Goal: Navigation & Orientation: Find specific page/section

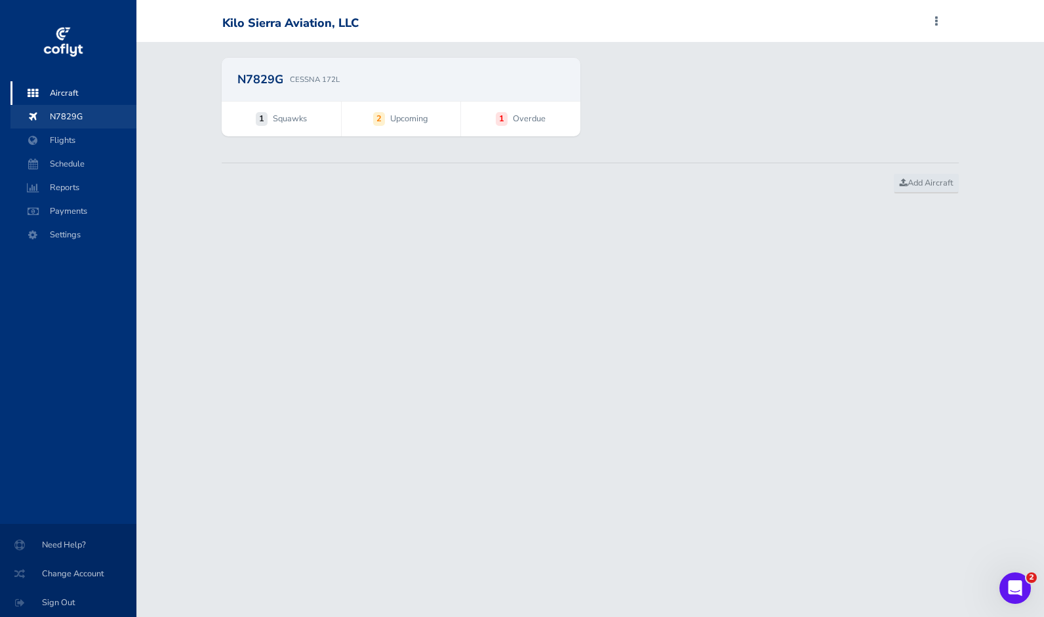
click at [62, 108] on span "N7829G" at bounding box center [74, 117] width 100 height 24
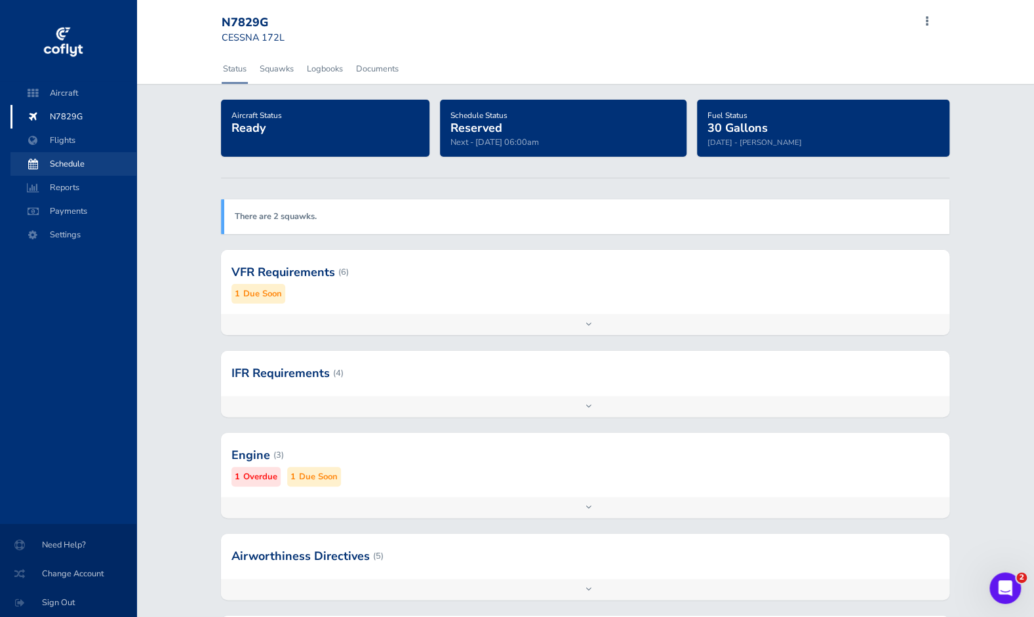
click at [51, 161] on span "Schedule" at bounding box center [74, 164] width 100 height 24
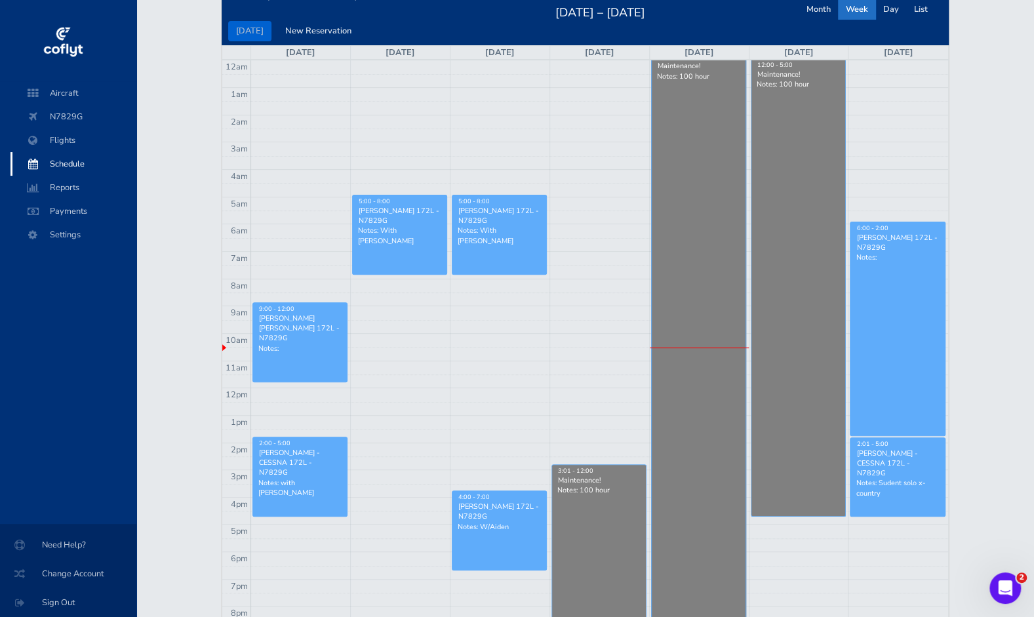
scroll to position [131, 0]
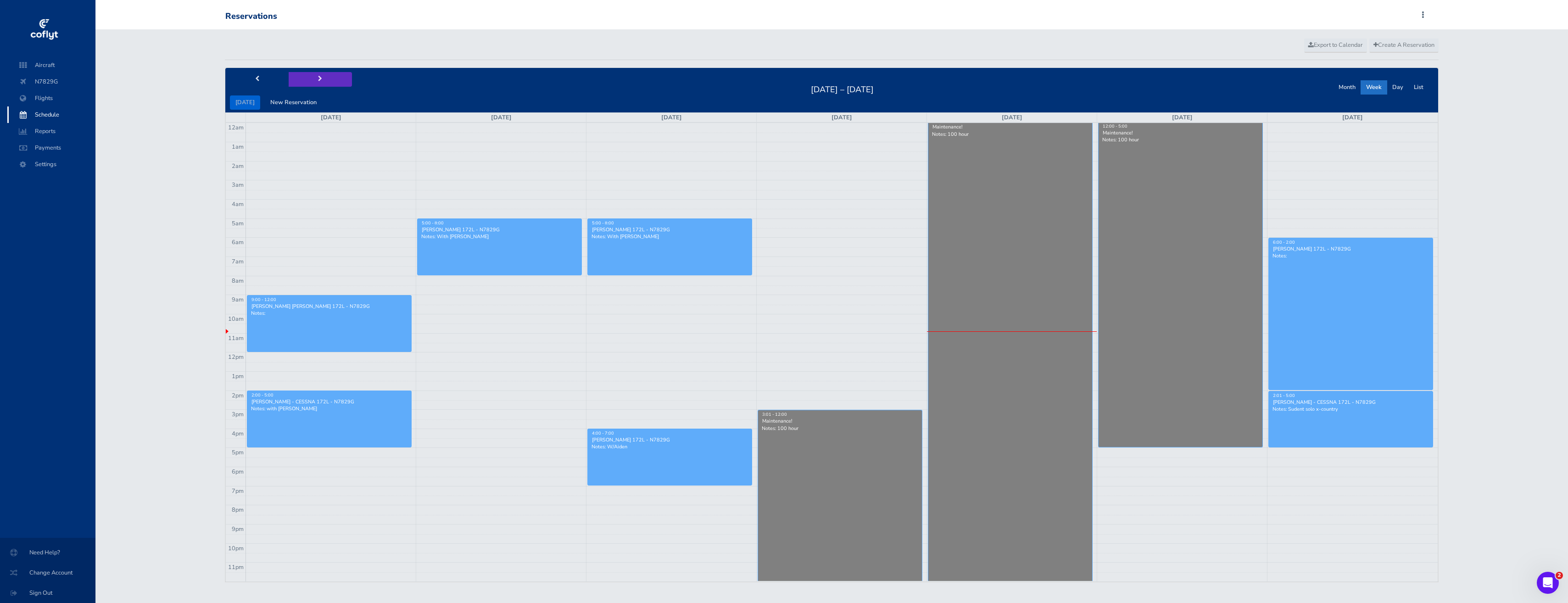
click at [311, 77] on button "next" at bounding box center [320, 79] width 63 height 14
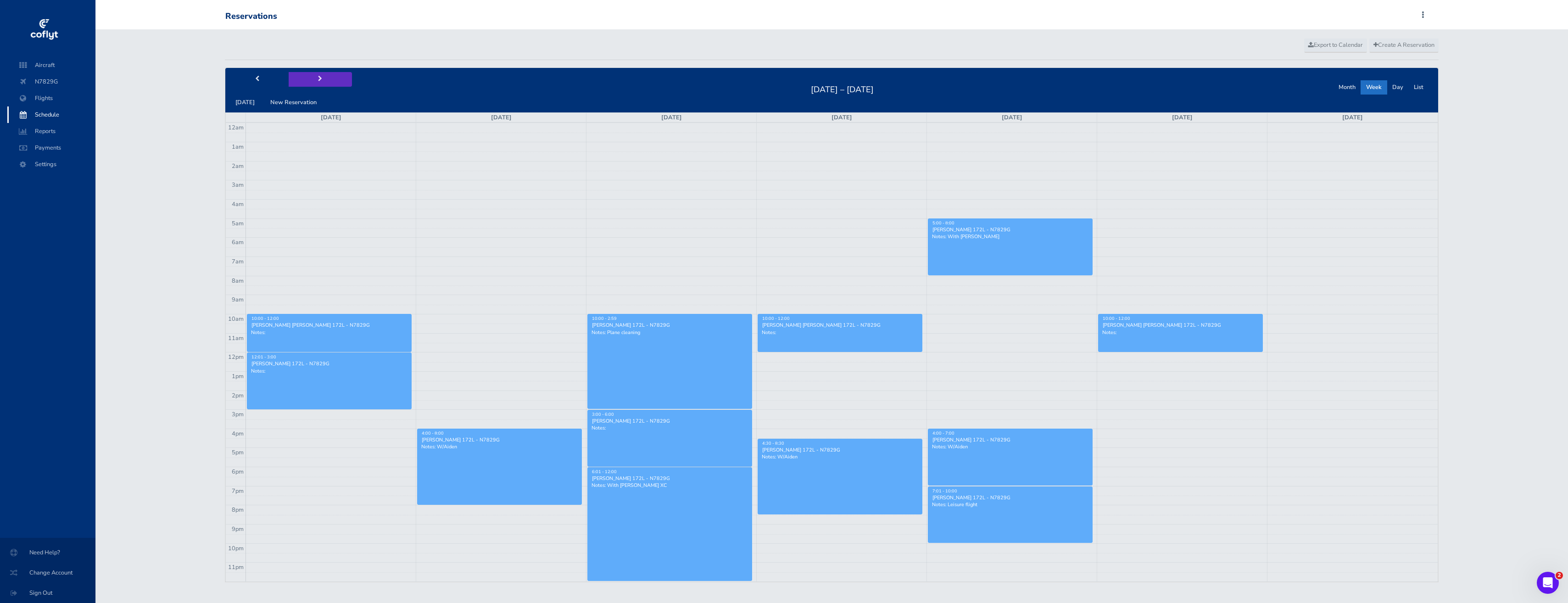
click at [311, 77] on button "next" at bounding box center [320, 79] width 63 height 14
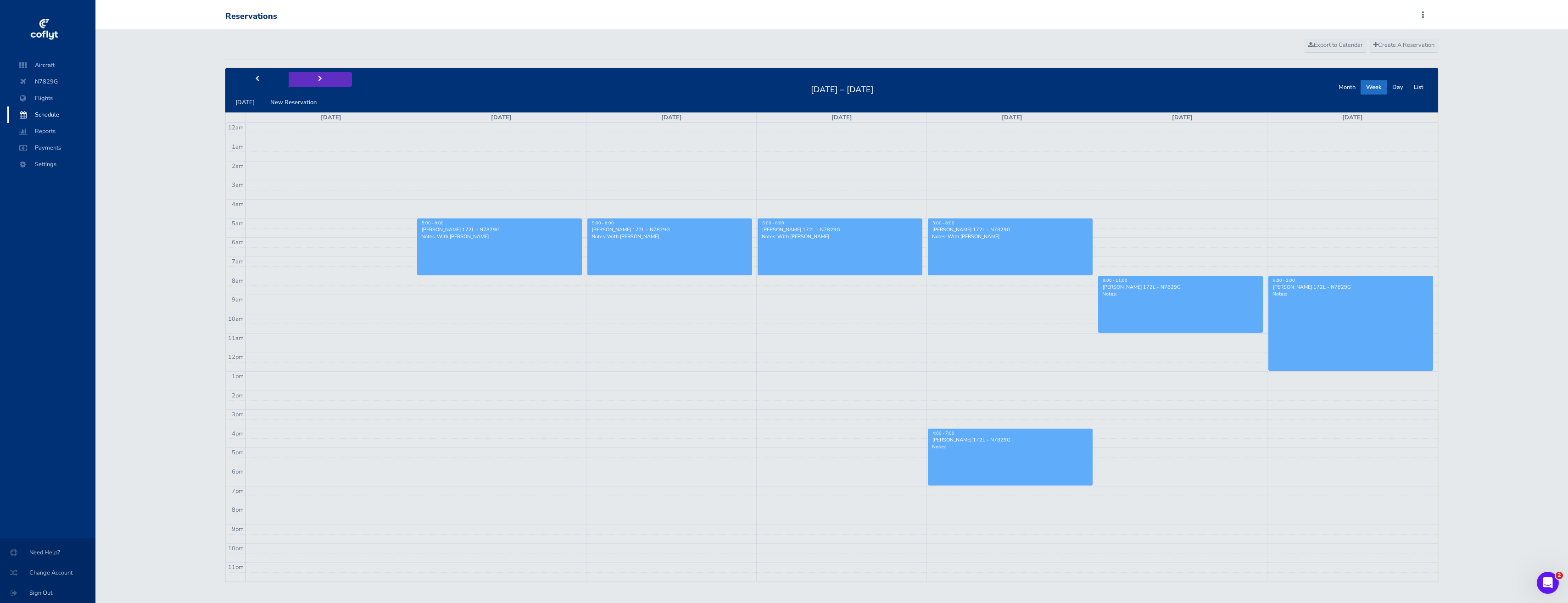
click at [311, 77] on button "next" at bounding box center [320, 79] width 63 height 14
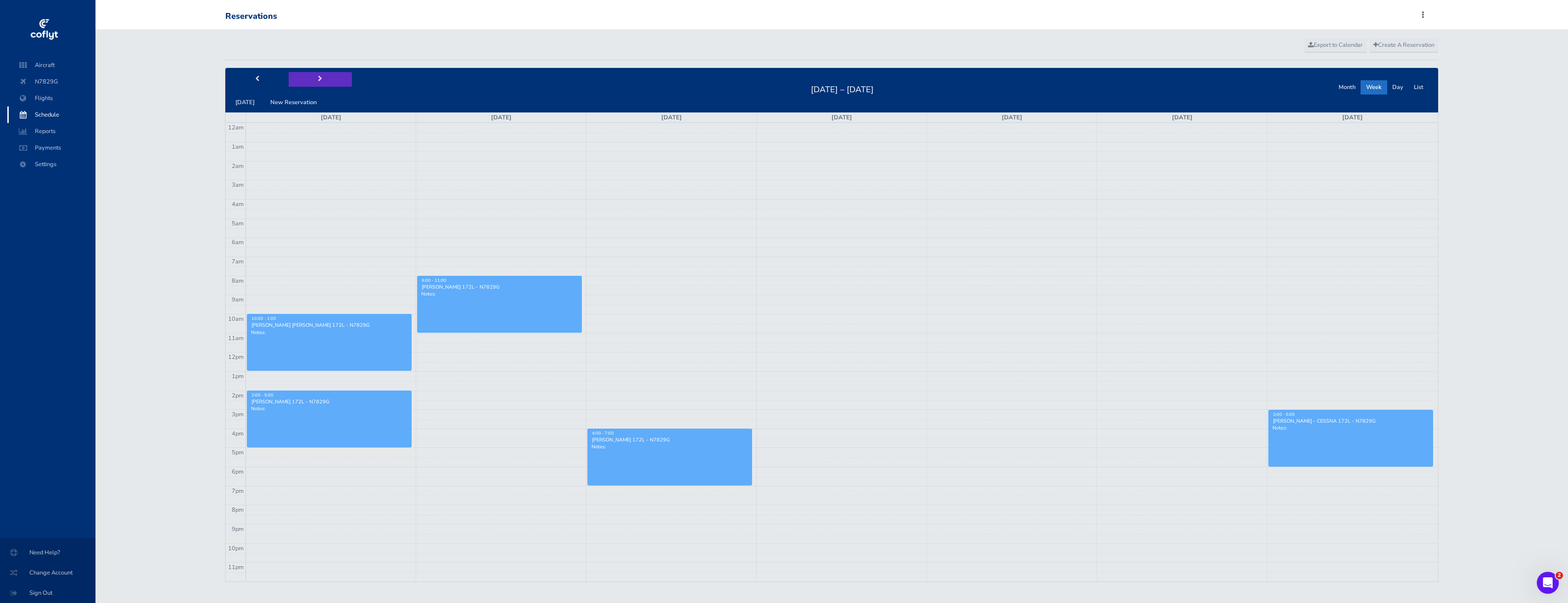
click at [311, 77] on button "next" at bounding box center [320, 79] width 63 height 14
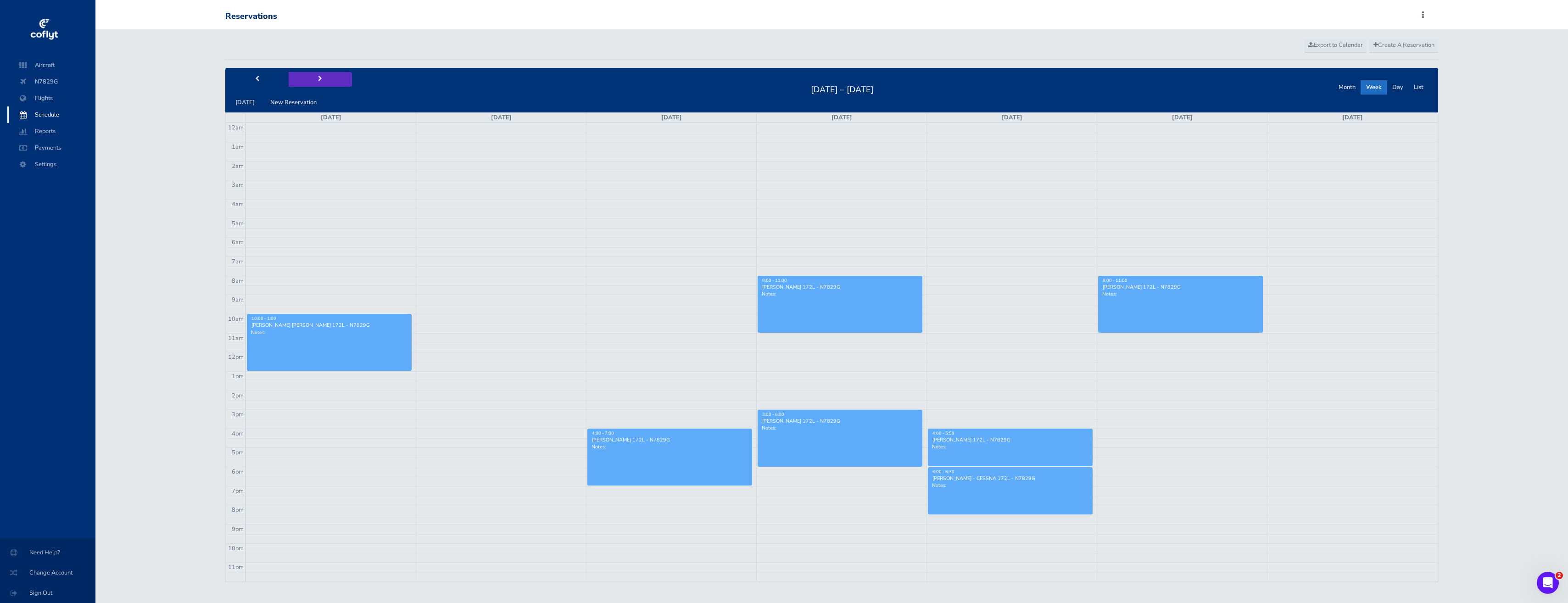
click at [311, 77] on button "next" at bounding box center [320, 79] width 63 height 14
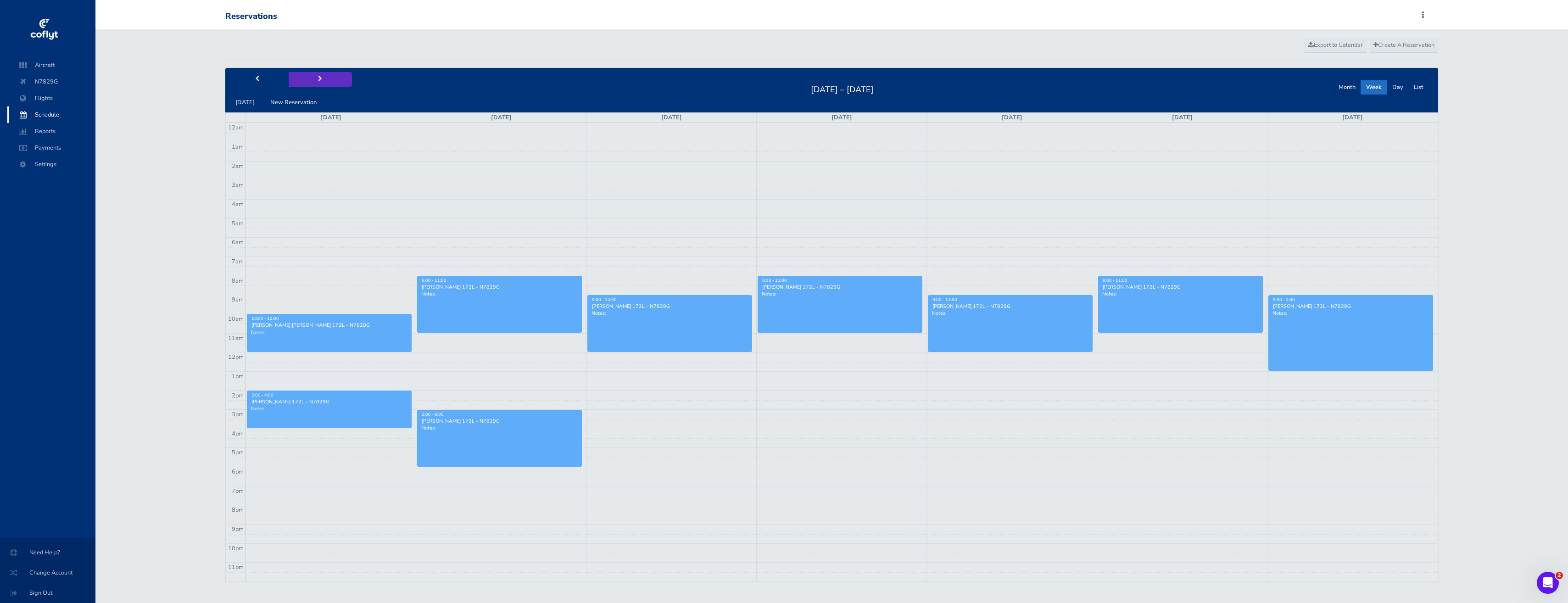
click at [311, 77] on button "next" at bounding box center [320, 79] width 63 height 14
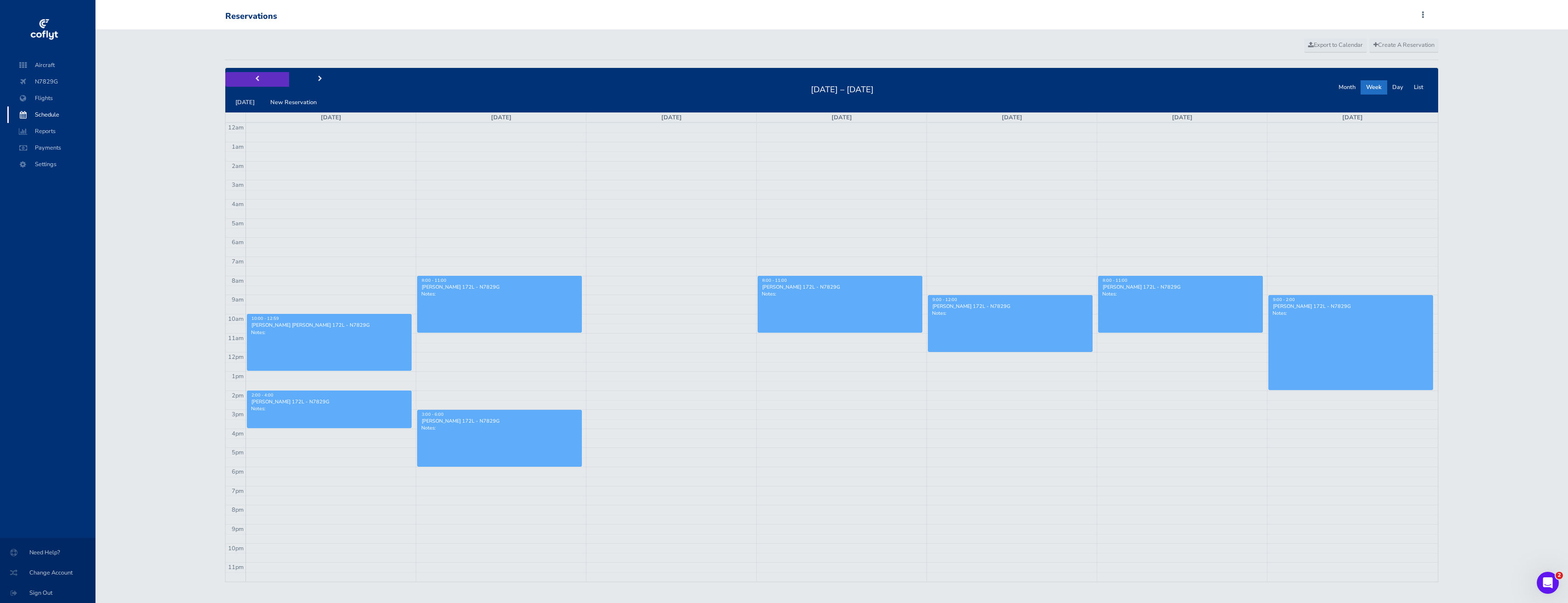
click at [262, 78] on button "prev" at bounding box center [257, 79] width 63 height 14
